Goal: Find specific page/section: Find specific page/section

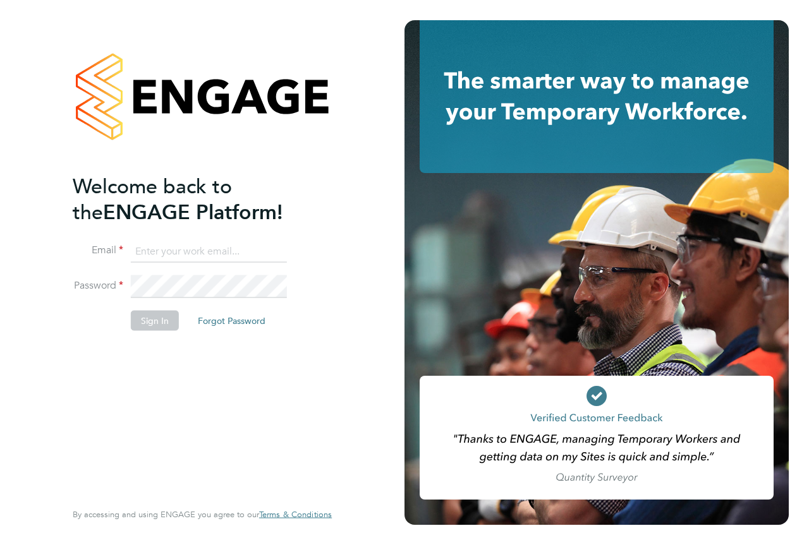
type input "engagemasterlogins@hays.com"
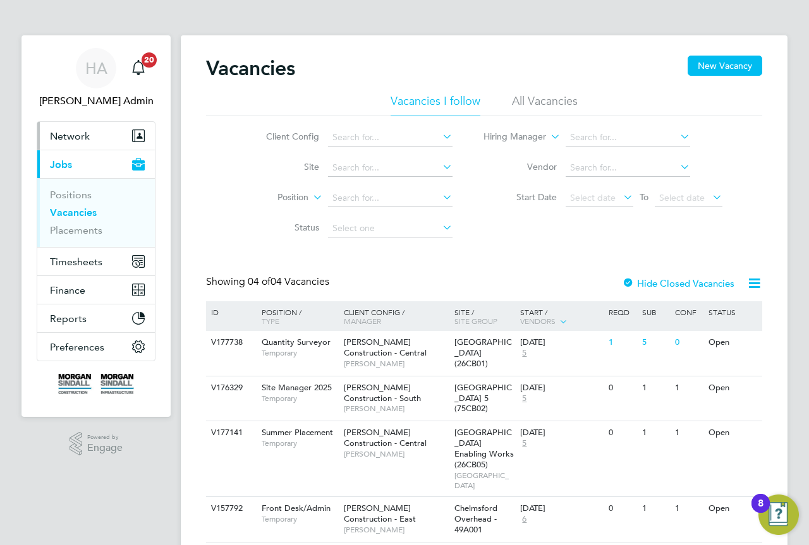
click at [79, 138] on span "Network" at bounding box center [70, 136] width 40 height 12
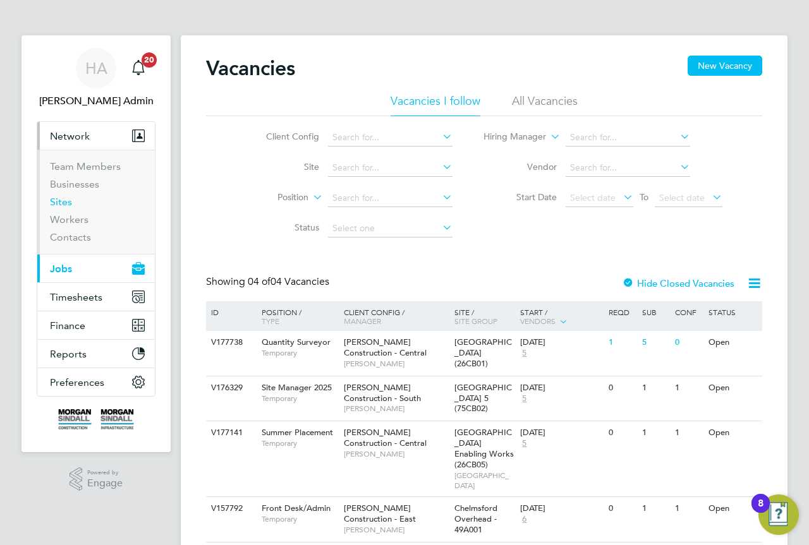
click at [64, 204] on link "Sites" at bounding box center [61, 202] width 22 height 12
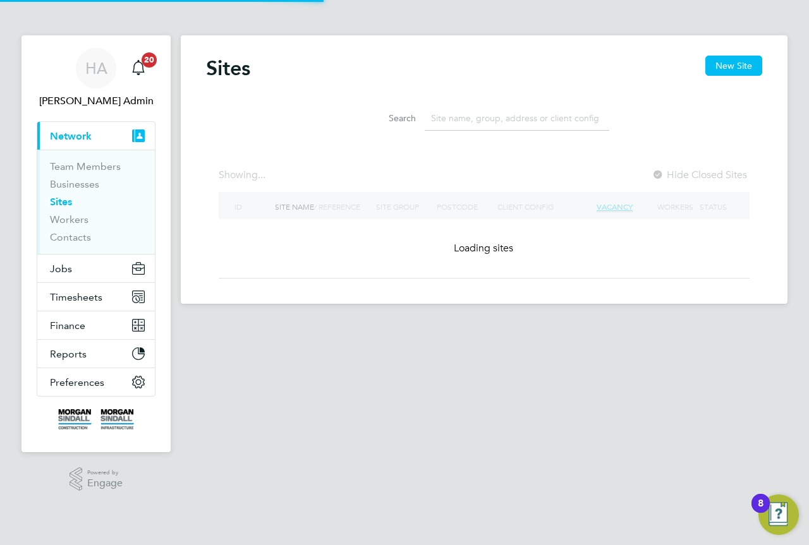
click at [473, 123] on input at bounding box center [516, 118] width 184 height 25
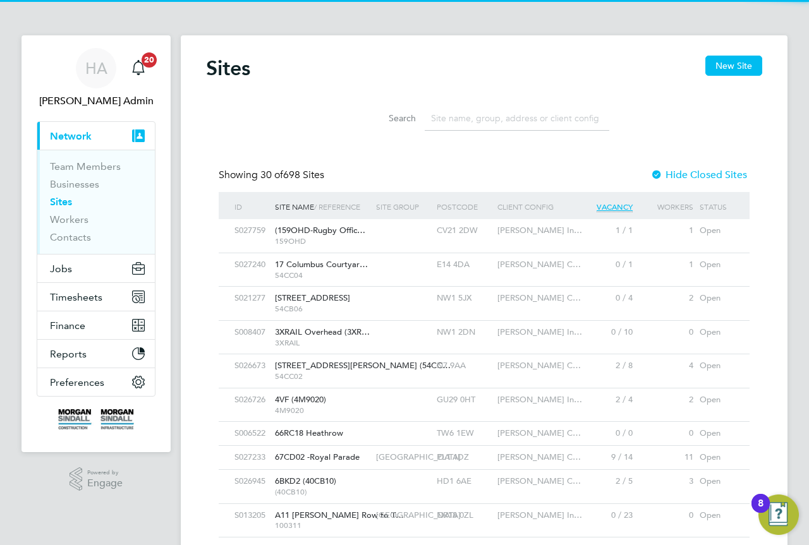
paste input "40CB06"
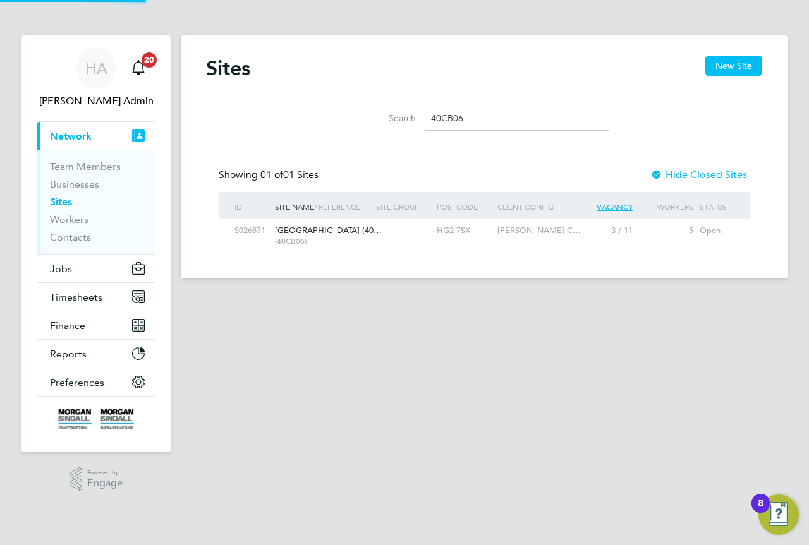
type input "40CB06"
click at [349, 230] on span "[GEOGRAPHIC_DATA] (40…" at bounding box center [328, 230] width 107 height 11
